Goal: Task Accomplishment & Management: Use online tool/utility

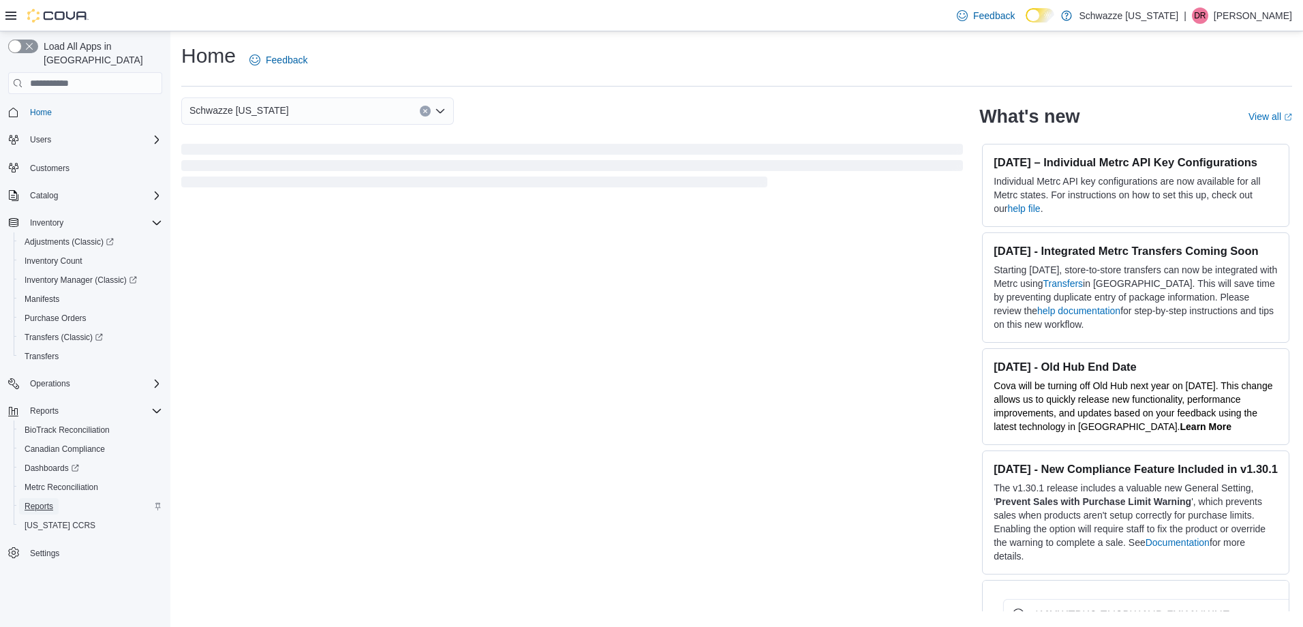
click at [40, 501] on span "Reports" at bounding box center [39, 506] width 29 height 11
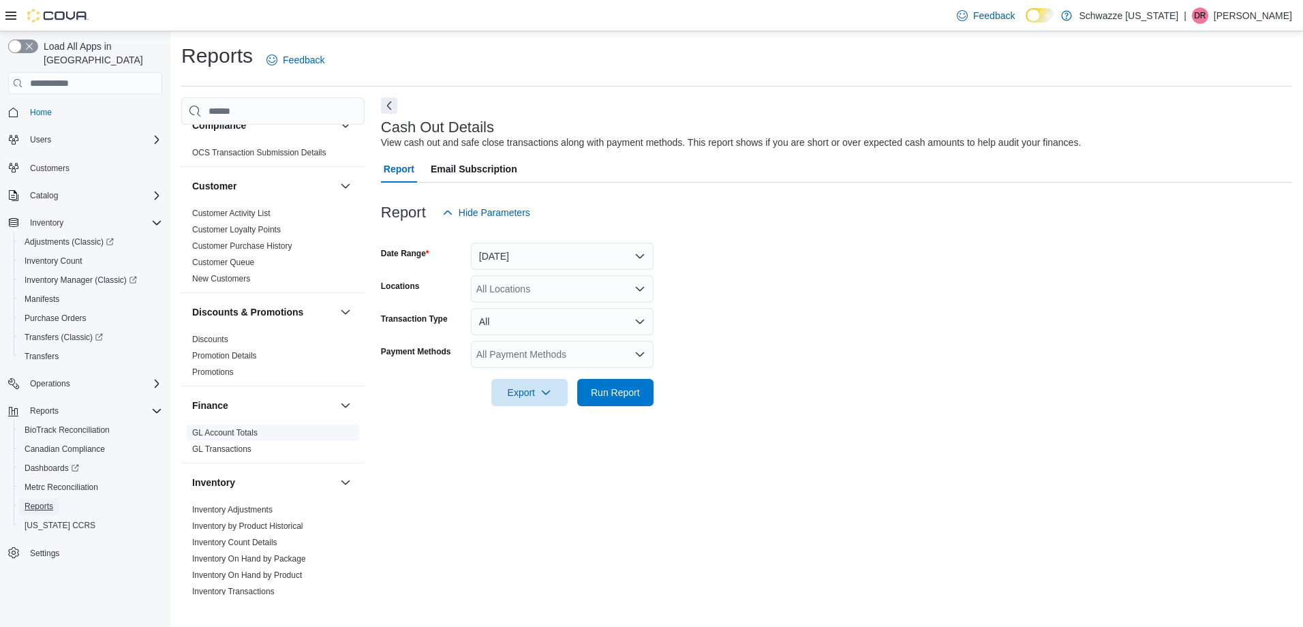
scroll to position [341, 0]
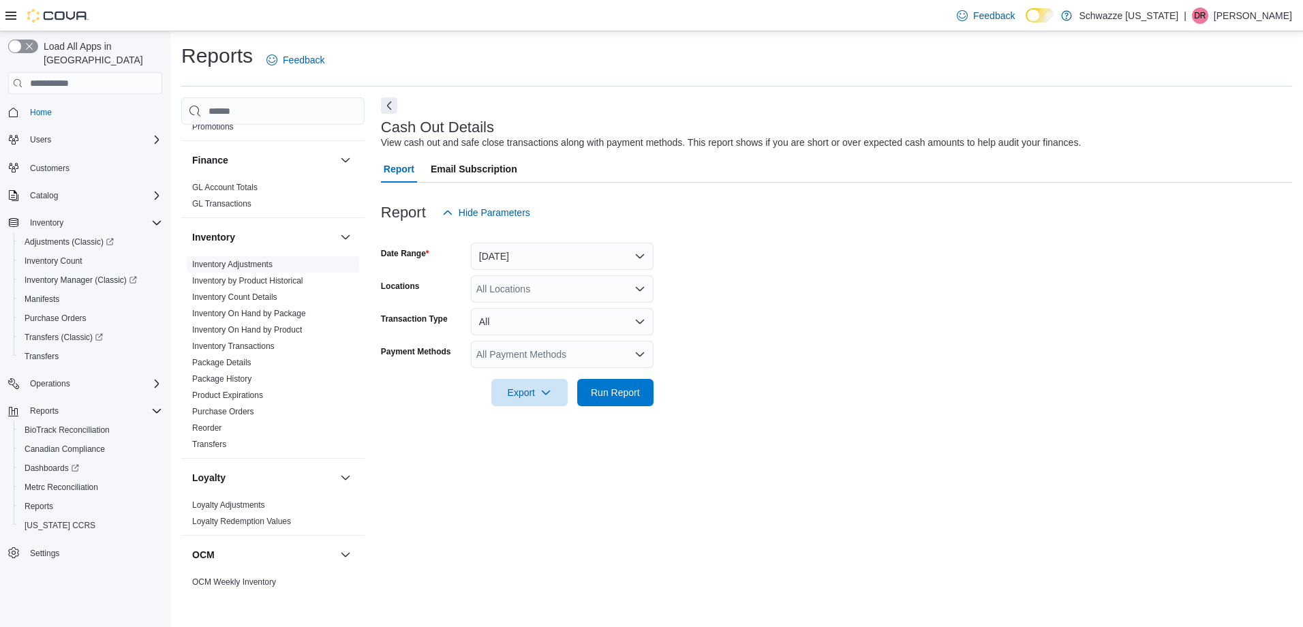
click at [253, 262] on link "Inventory Adjustments" at bounding box center [232, 265] width 80 height 10
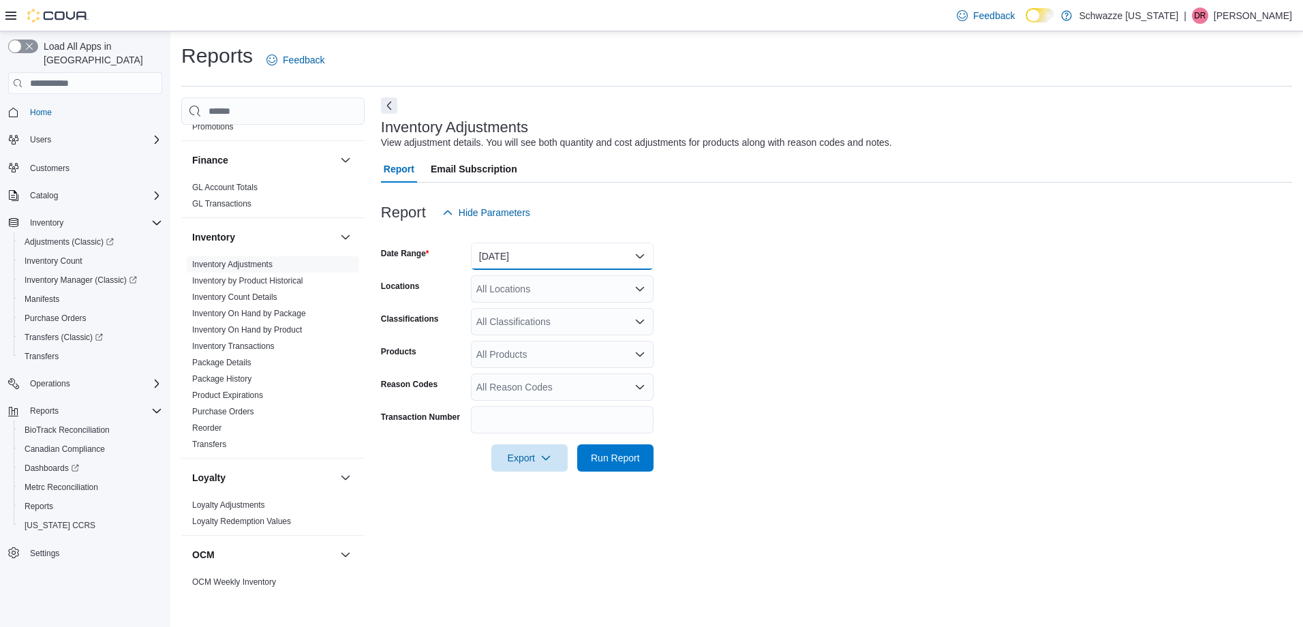
click at [640, 255] on button "[DATE]" at bounding box center [562, 256] width 183 height 27
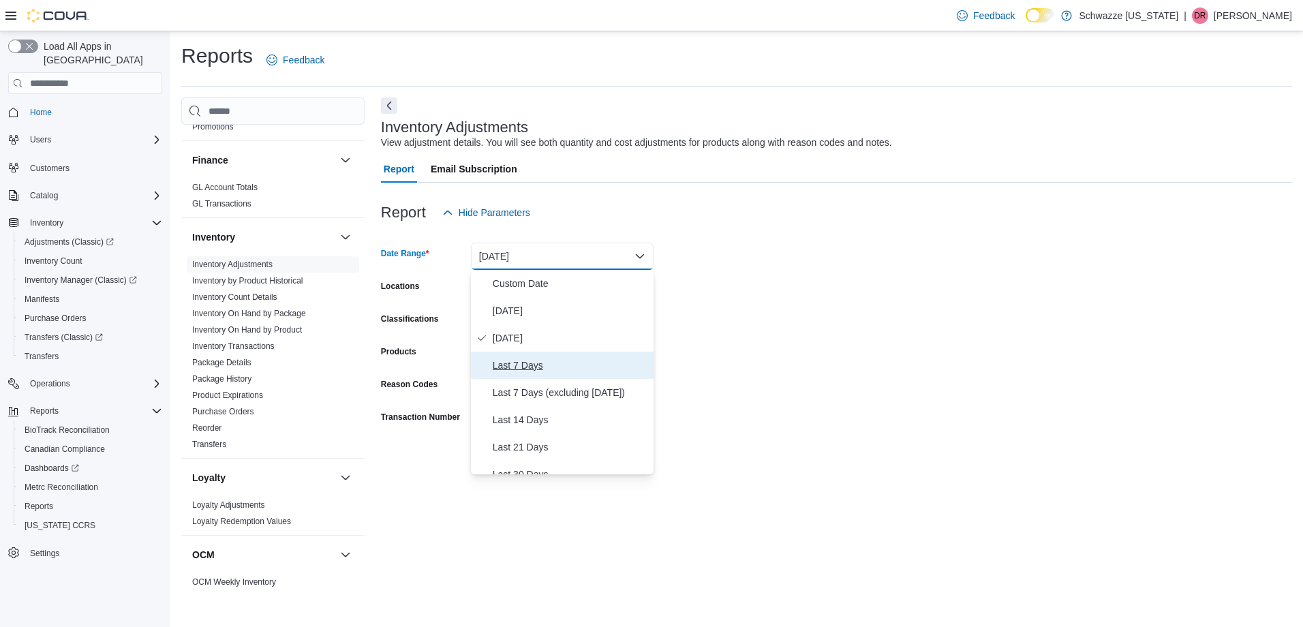
click at [524, 364] on span "Last 7 Days" at bounding box center [570, 365] width 155 height 16
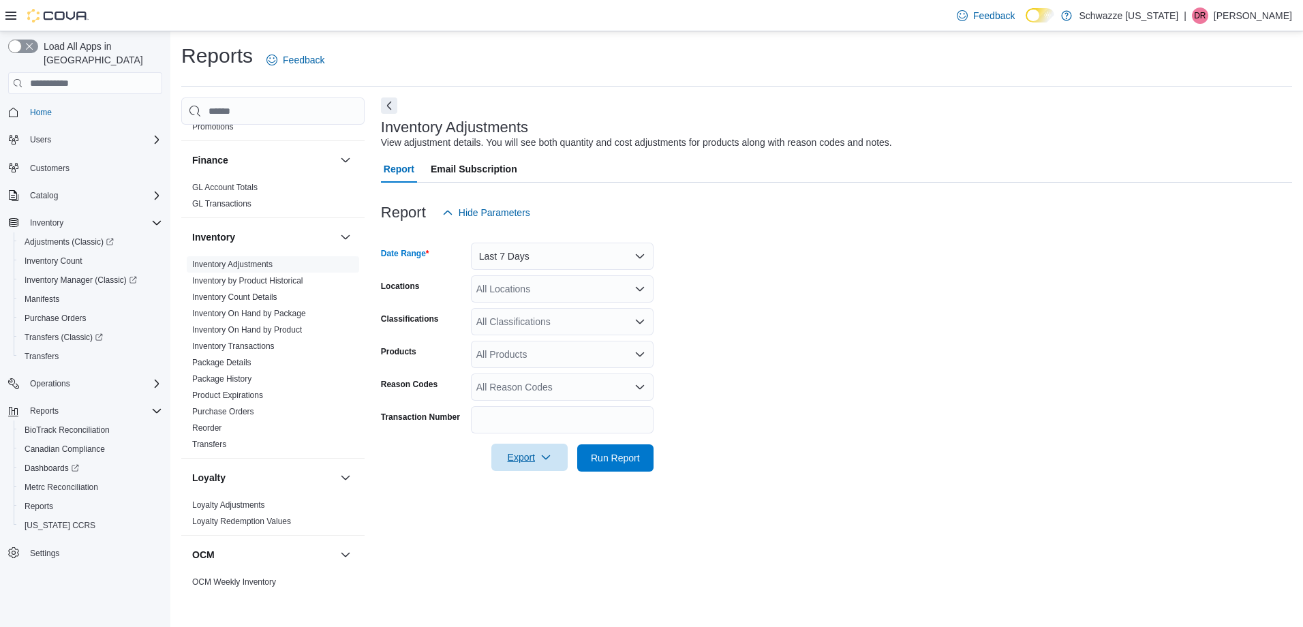
click at [523, 459] on span "Export" at bounding box center [530, 457] width 60 height 27
click at [528, 484] on span "Export to Excel" at bounding box center [531, 485] width 61 height 11
